Goal: Find contact information: Find contact information

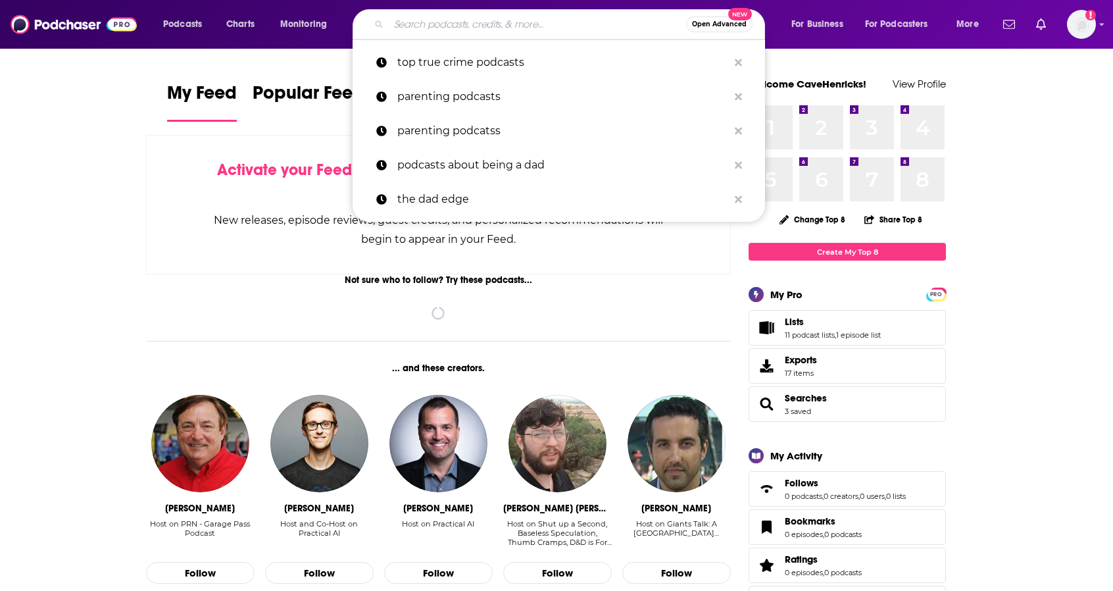
click at [519, 22] on input "Search podcasts, credits, & more..." at bounding box center [537, 24] width 297 height 21
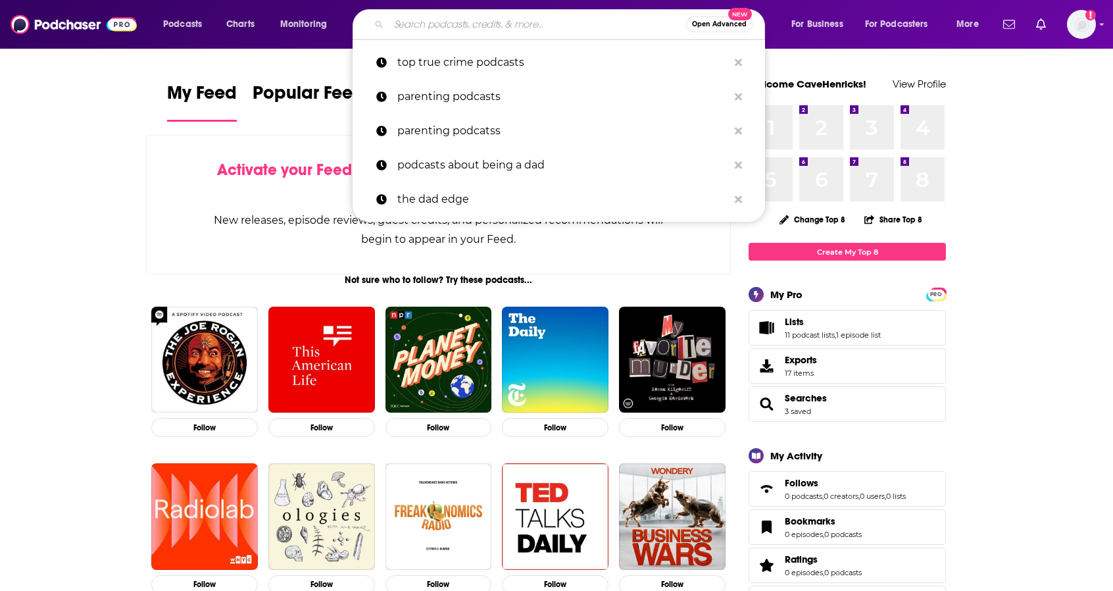
paste input "I Hate It Here"
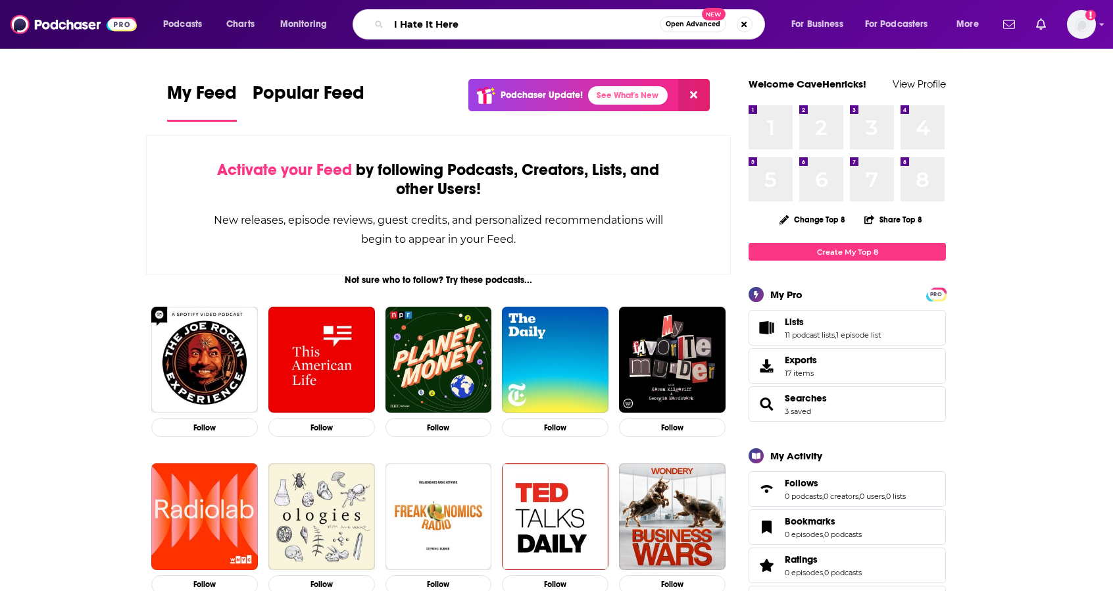
type input "I Hate It Here"
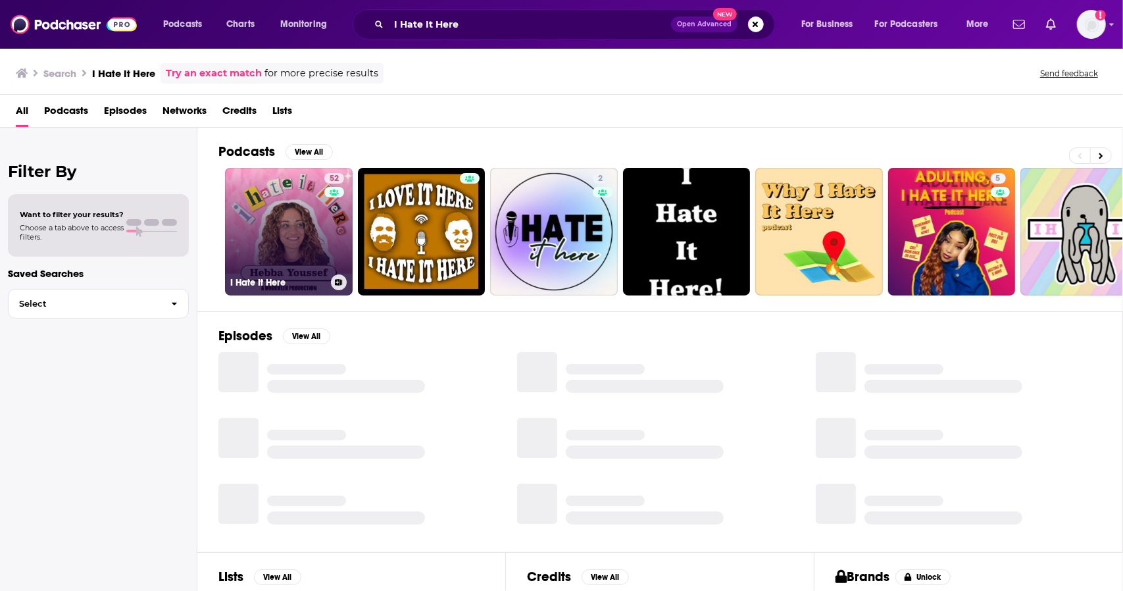
click at [271, 218] on link "52 I Hate It Here" at bounding box center [289, 232] width 128 height 128
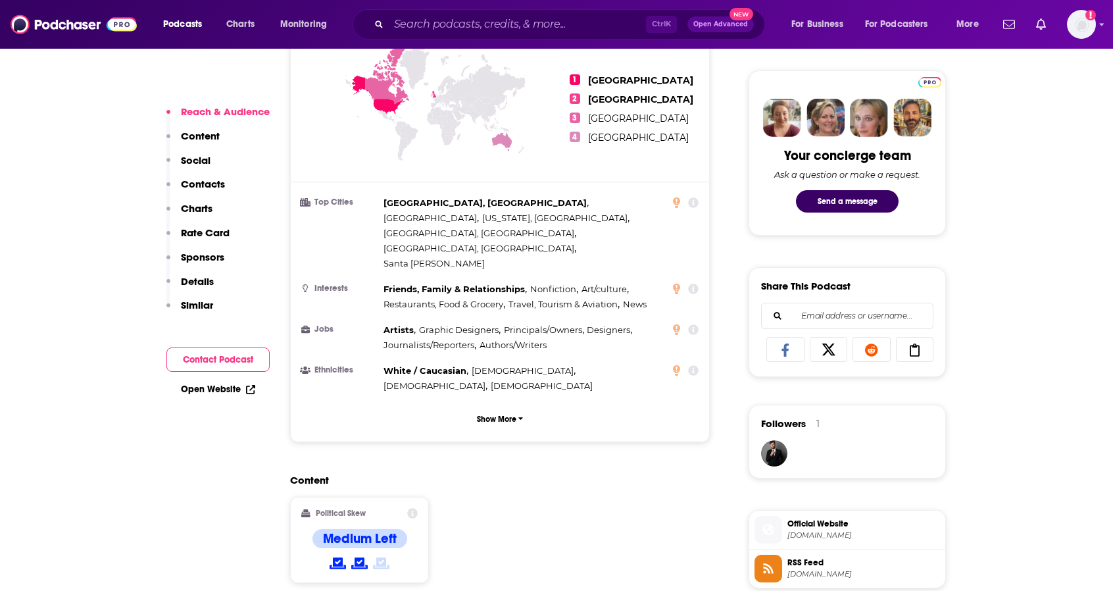
scroll to position [921, 0]
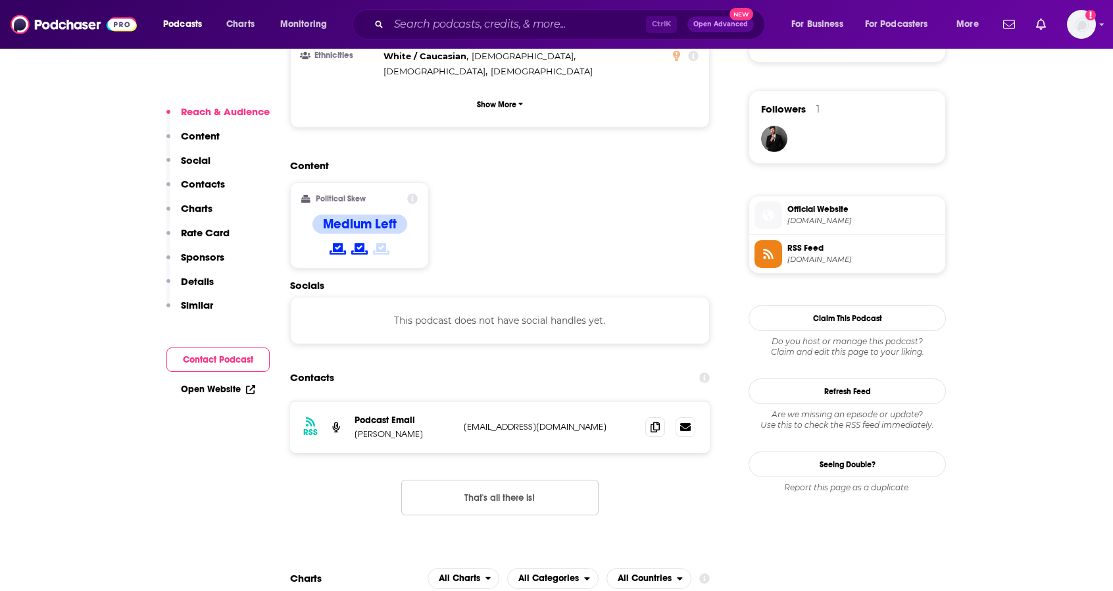
click at [590, 421] on p "[EMAIL_ADDRESS][DOMAIN_NAME]" at bounding box center [549, 426] width 171 height 11
click at [658, 421] on icon at bounding box center [655, 426] width 9 height 11
drag, startPoint x: 413, startPoint y: 370, endPoint x: 374, endPoint y: 373, distance: 38.9
click at [374, 428] on p "[PERSON_NAME]" at bounding box center [404, 433] width 99 height 11
copy p "[PERSON_NAME]"
